Goal: Navigation & Orientation: Find specific page/section

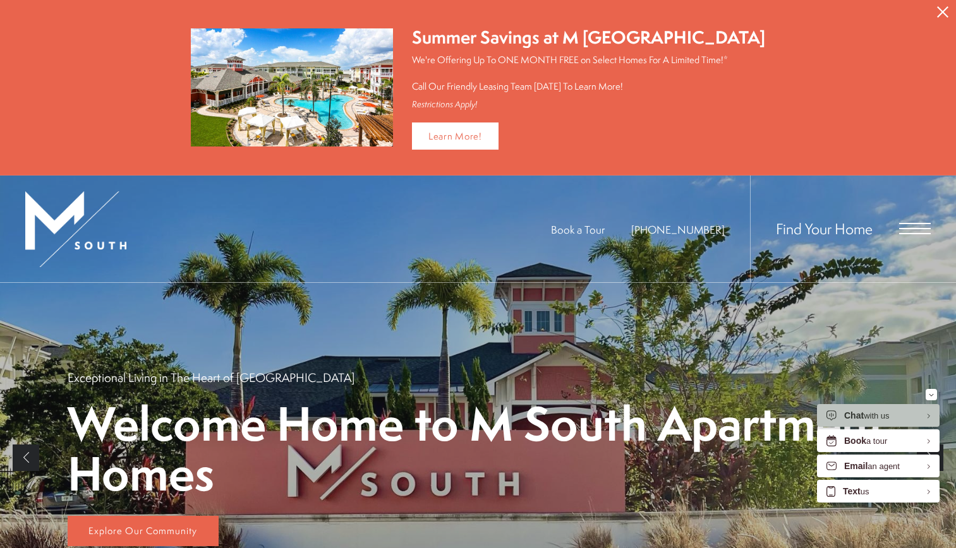
click at [944, 17] on icon "Close Alert" at bounding box center [942, 11] width 11 height 11
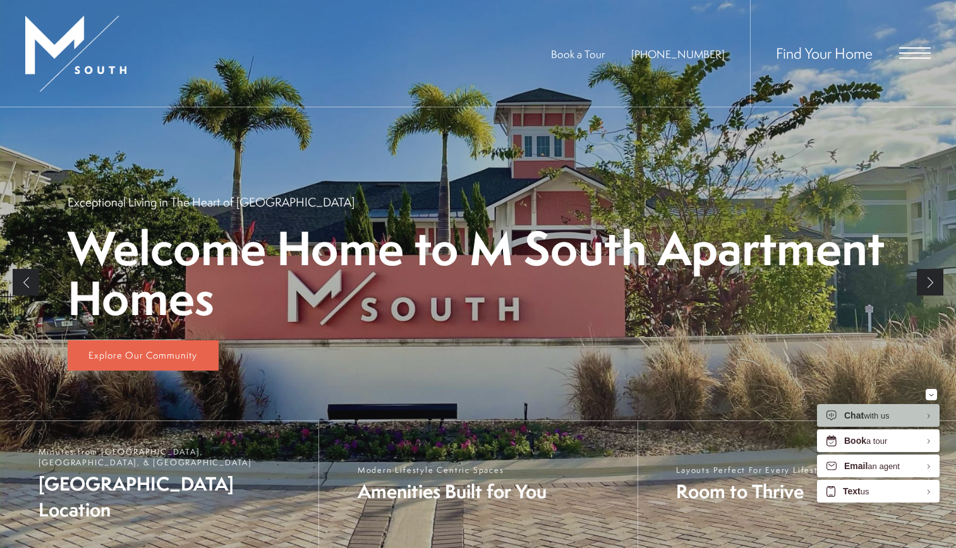
click at [907, 55] on span "Open Menu" at bounding box center [915, 52] width 32 height 11
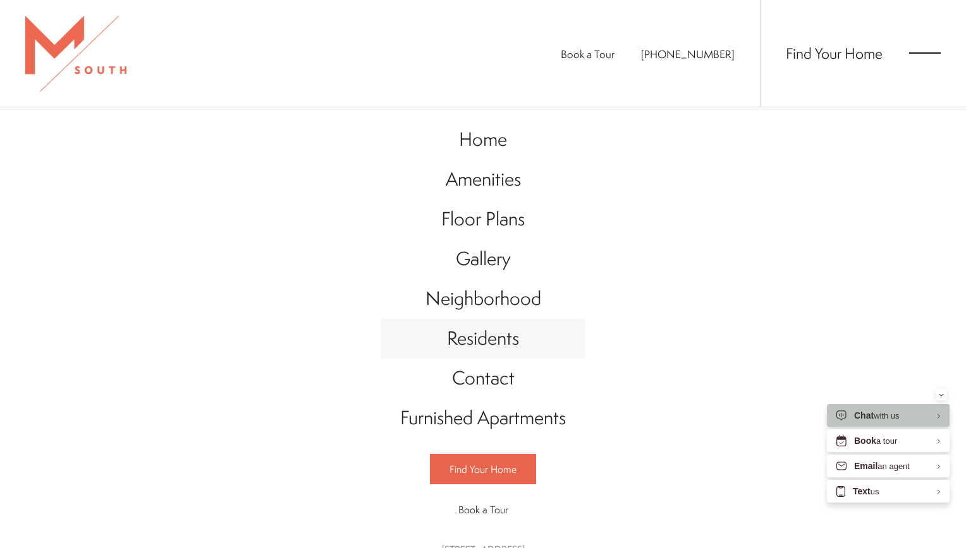
click at [485, 340] on span "Residents" at bounding box center [483, 338] width 72 height 26
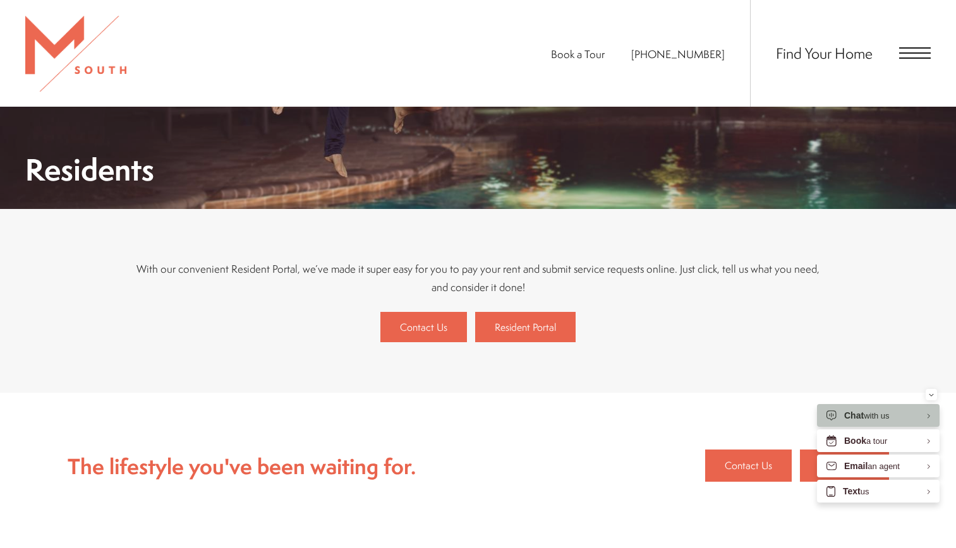
scroll to position [164, 0]
click at [557, 324] on link "Resident Portal" at bounding box center [525, 327] width 100 height 30
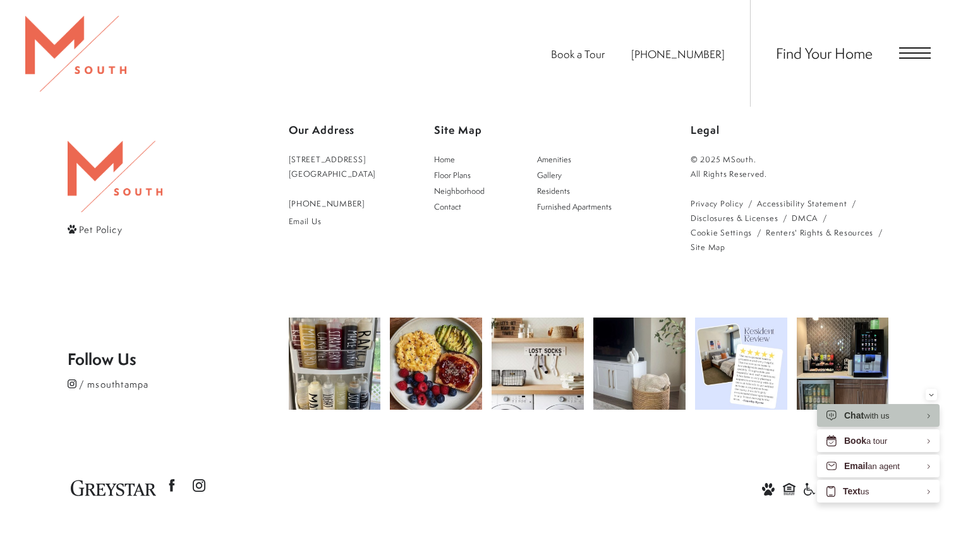
scroll to position [0, 0]
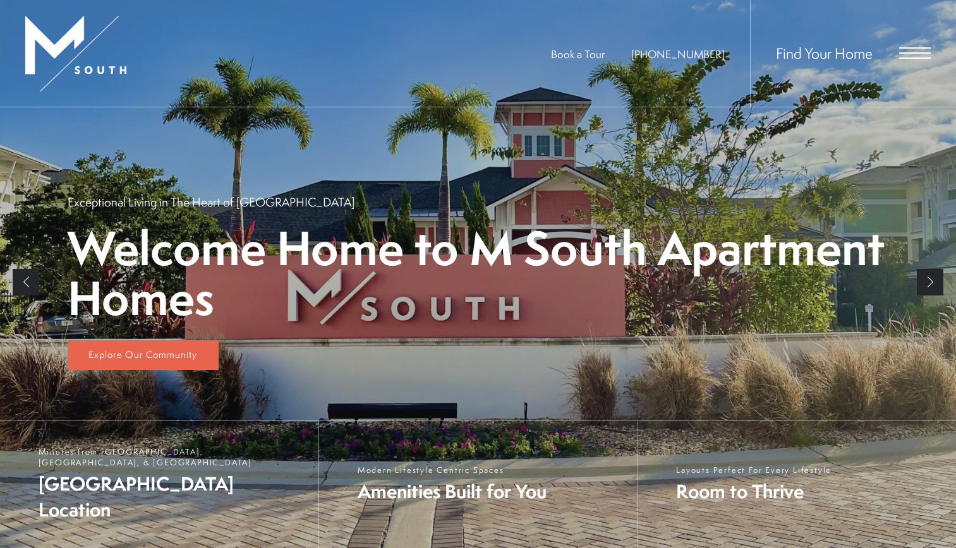
scroll to position [231, 0]
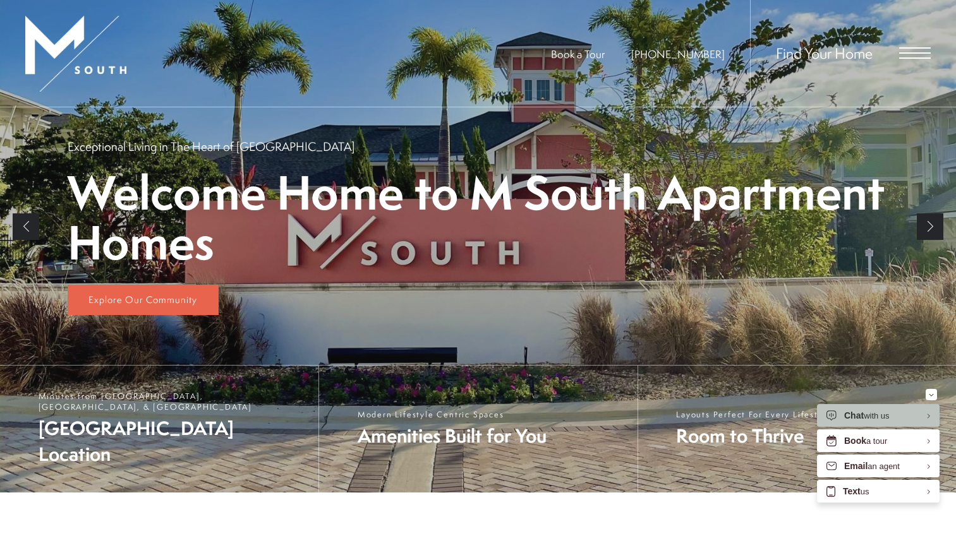
click at [908, 56] on span "Open Menu" at bounding box center [915, 52] width 32 height 11
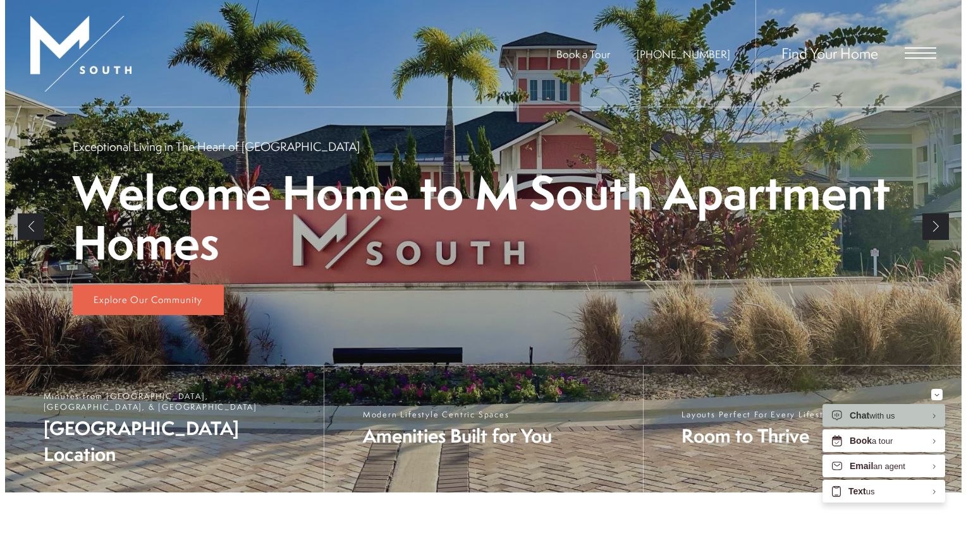
scroll to position [0, 0]
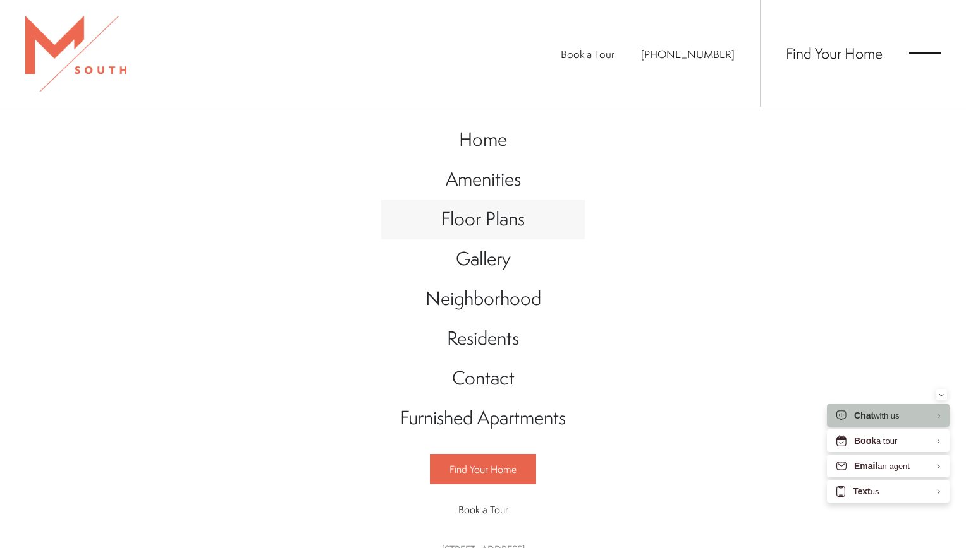
click at [490, 222] on span "Floor Plans" at bounding box center [482, 219] width 83 height 26
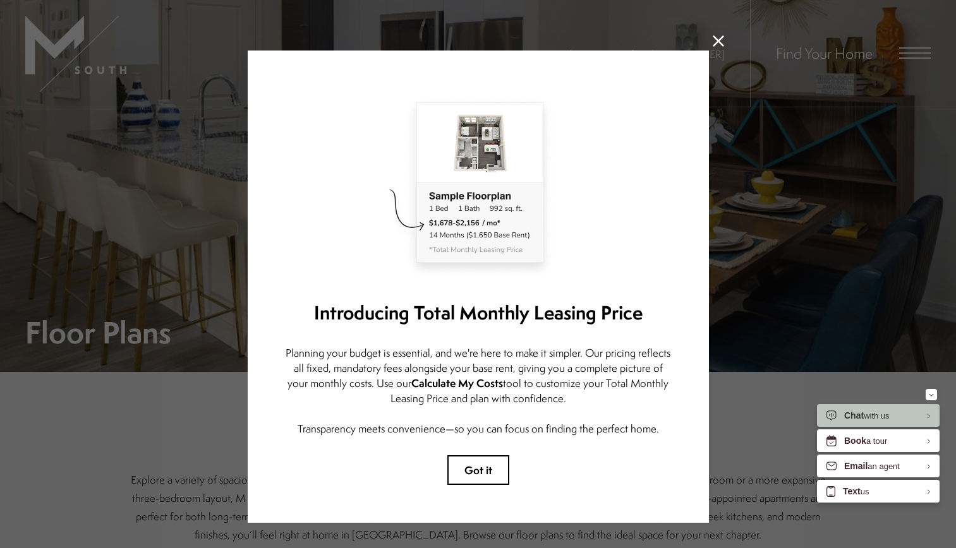
click at [717, 44] on icon at bounding box center [718, 40] width 11 height 11
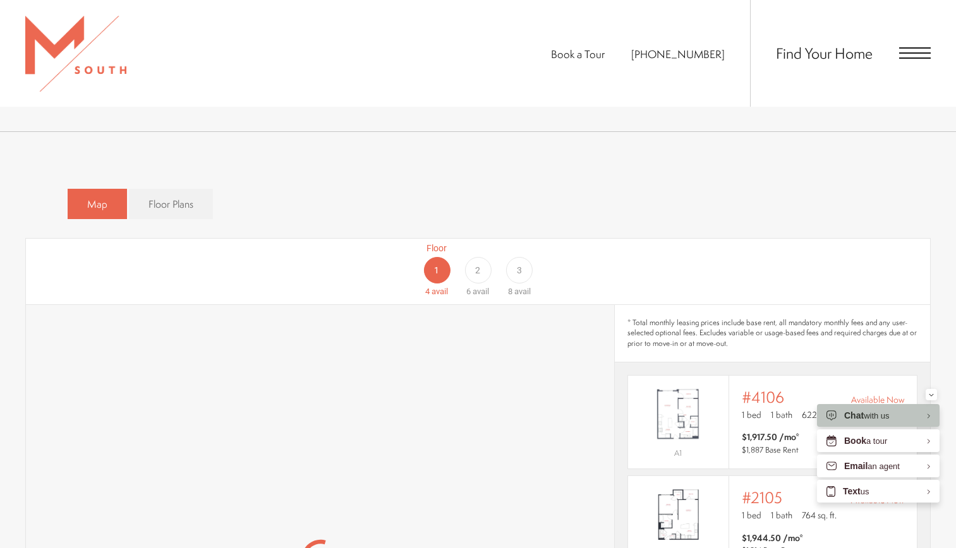
scroll to position [674, 0]
click at [155, 197] on span "Floor Plans" at bounding box center [170, 204] width 45 height 15
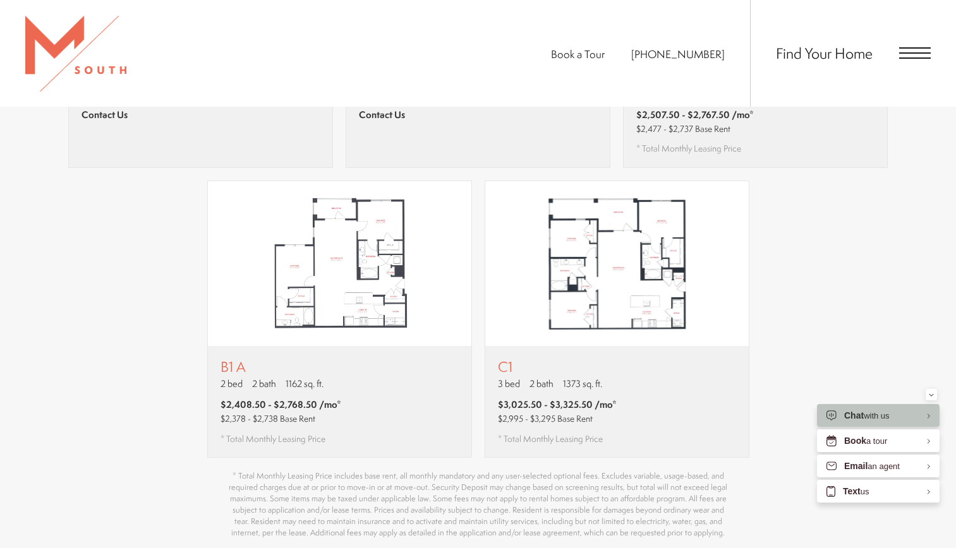
scroll to position [1277, 0]
